Goal: Task Accomplishment & Management: Manage account settings

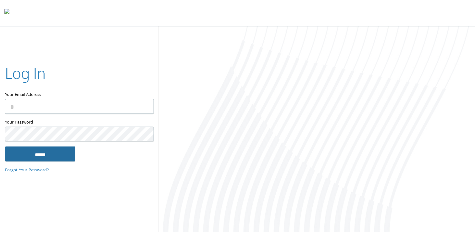
type input "**********"
click at [41, 150] on input "******" at bounding box center [40, 153] width 70 height 15
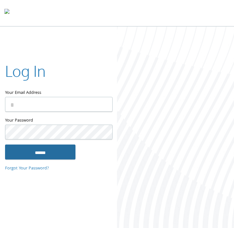
type input "**********"
click at [55, 157] on input "******" at bounding box center [40, 151] width 70 height 15
